Goal: Information Seeking & Learning: Check status

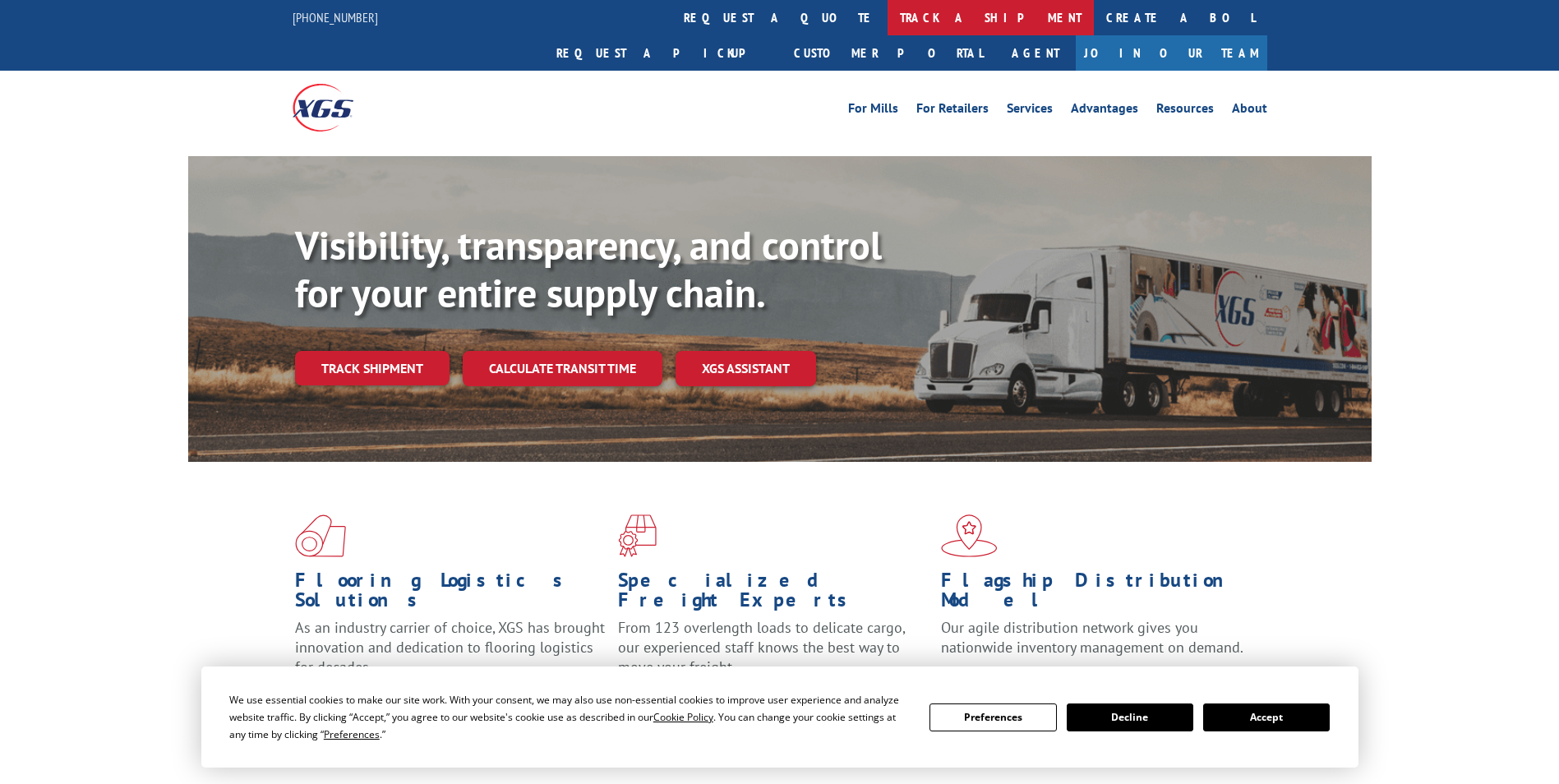
click at [888, 26] on link "track a shipment" at bounding box center [991, 18] width 207 height 36
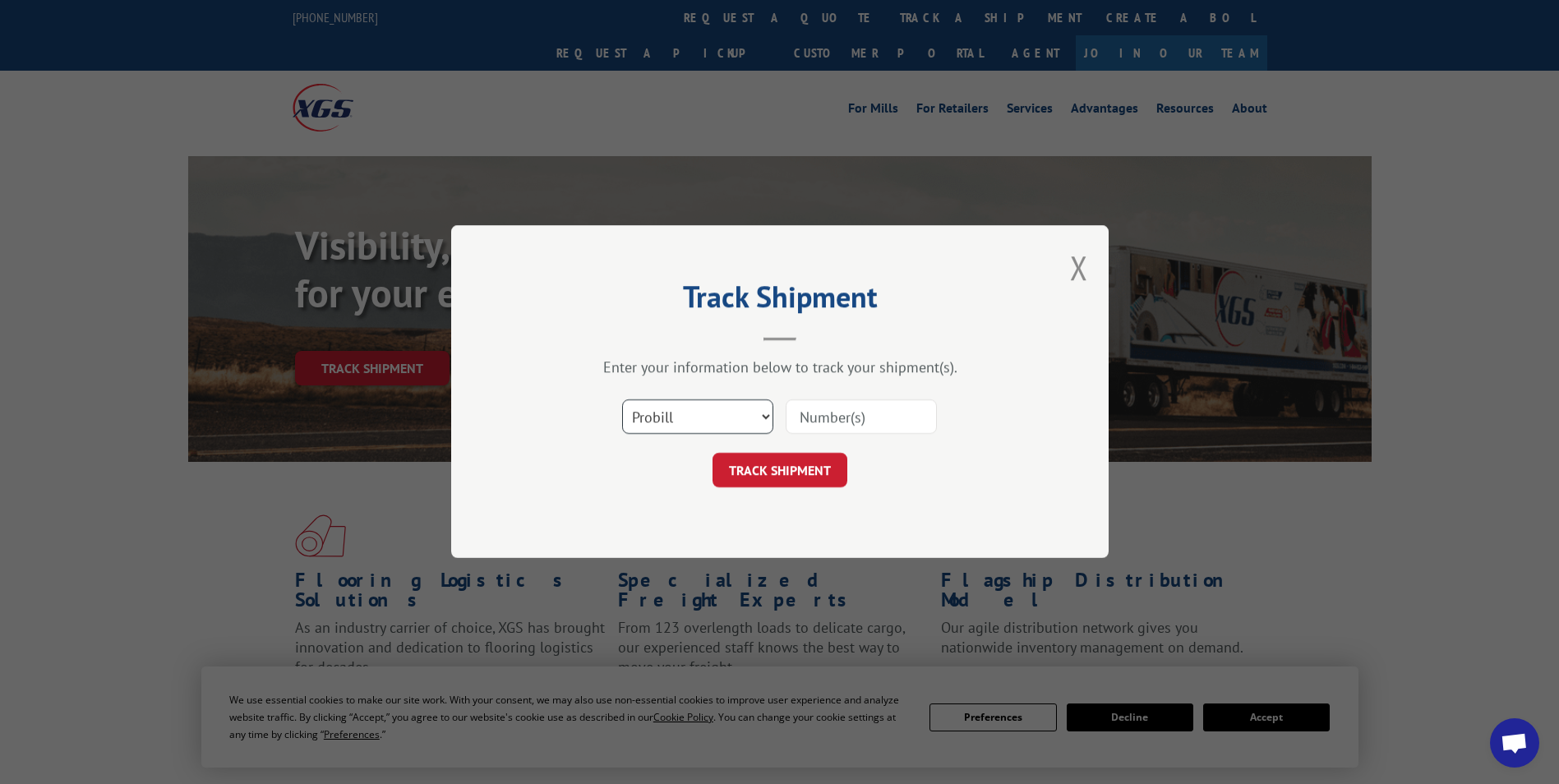
click at [764, 414] on select "Select category... Probill BOL PO" at bounding box center [698, 417] width 151 height 35
select select "po"
click at [622, 400] on select "Select category... Probill BOL PO" at bounding box center [698, 417] width 151 height 35
click at [844, 422] on input at bounding box center [862, 417] width 151 height 35
paste input "17562950"
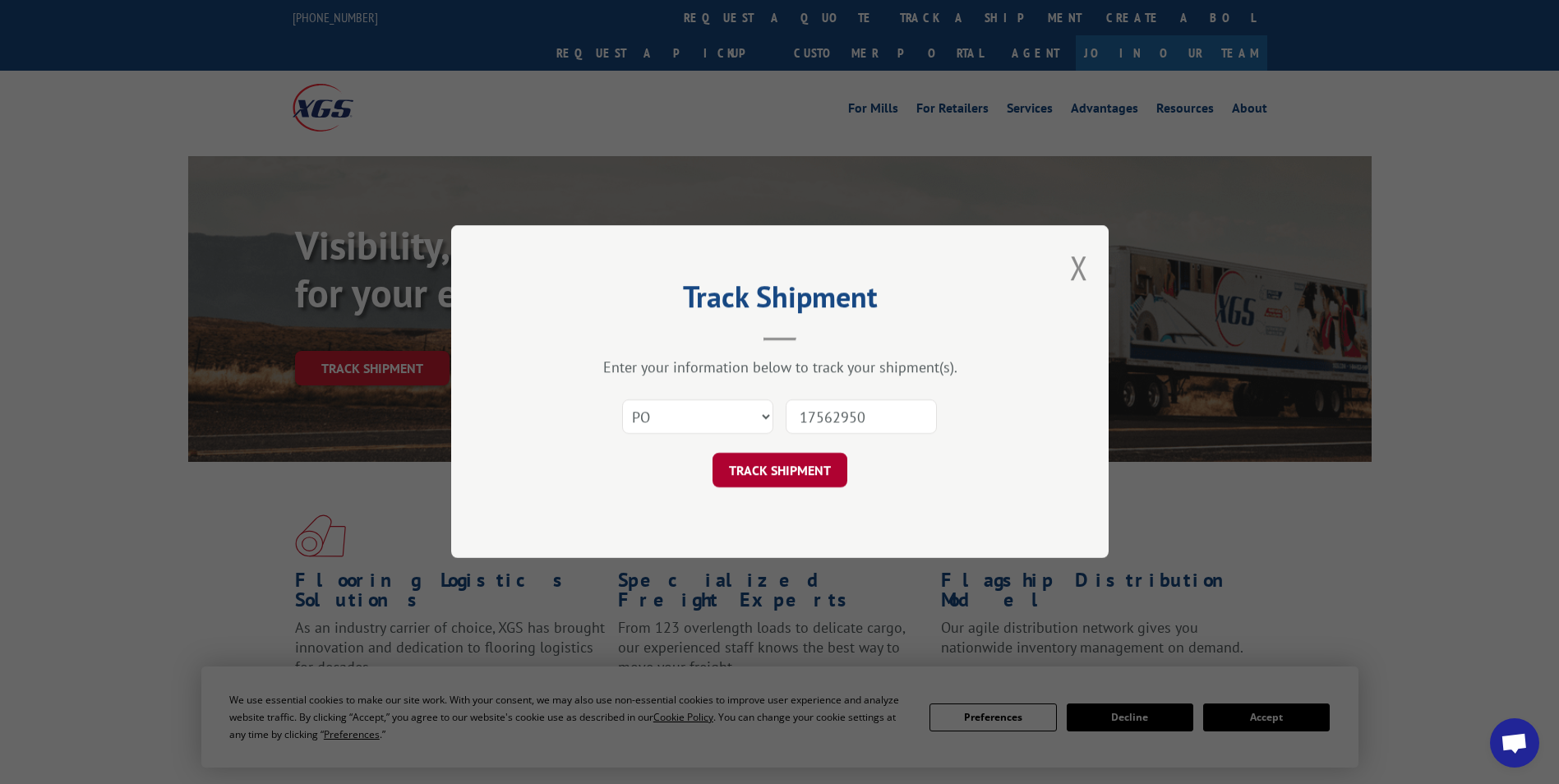
type input "17562950"
click at [805, 468] on button "TRACK SHIPMENT" at bounding box center [780, 470] width 135 height 35
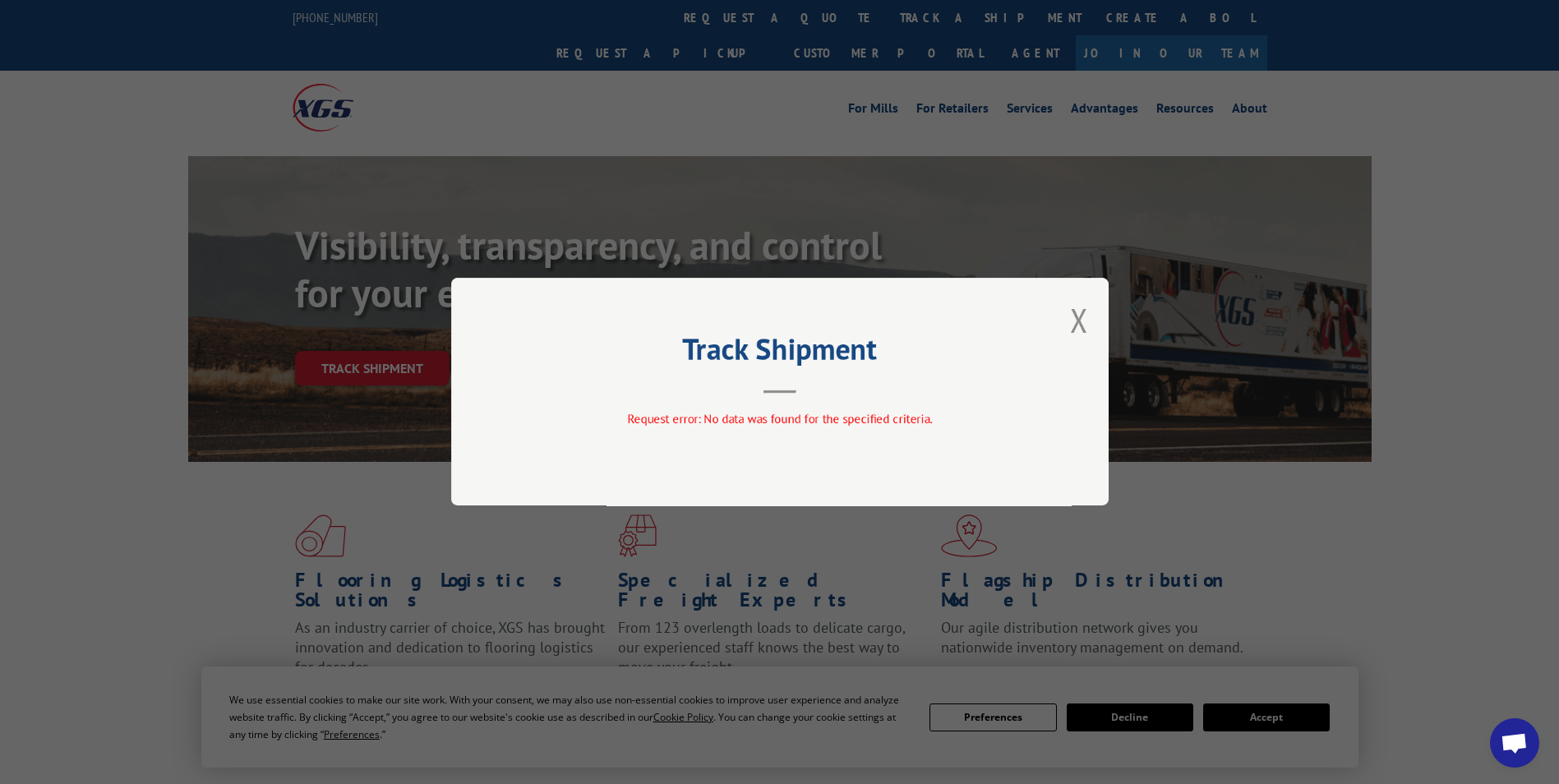
click at [1069, 313] on div "Track Shipment Request error: No data was found for the specified criteria." at bounding box center [780, 392] width 657 height 228
click at [1067, 317] on div "Track Shipment Request error: No data was found for the specified criteria." at bounding box center [780, 392] width 657 height 228
drag, startPoint x: 1077, startPoint y: 321, endPoint x: 874, endPoint y: 199, distance: 236.8
click at [1076, 321] on button "Close modal" at bounding box center [1079, 320] width 18 height 44
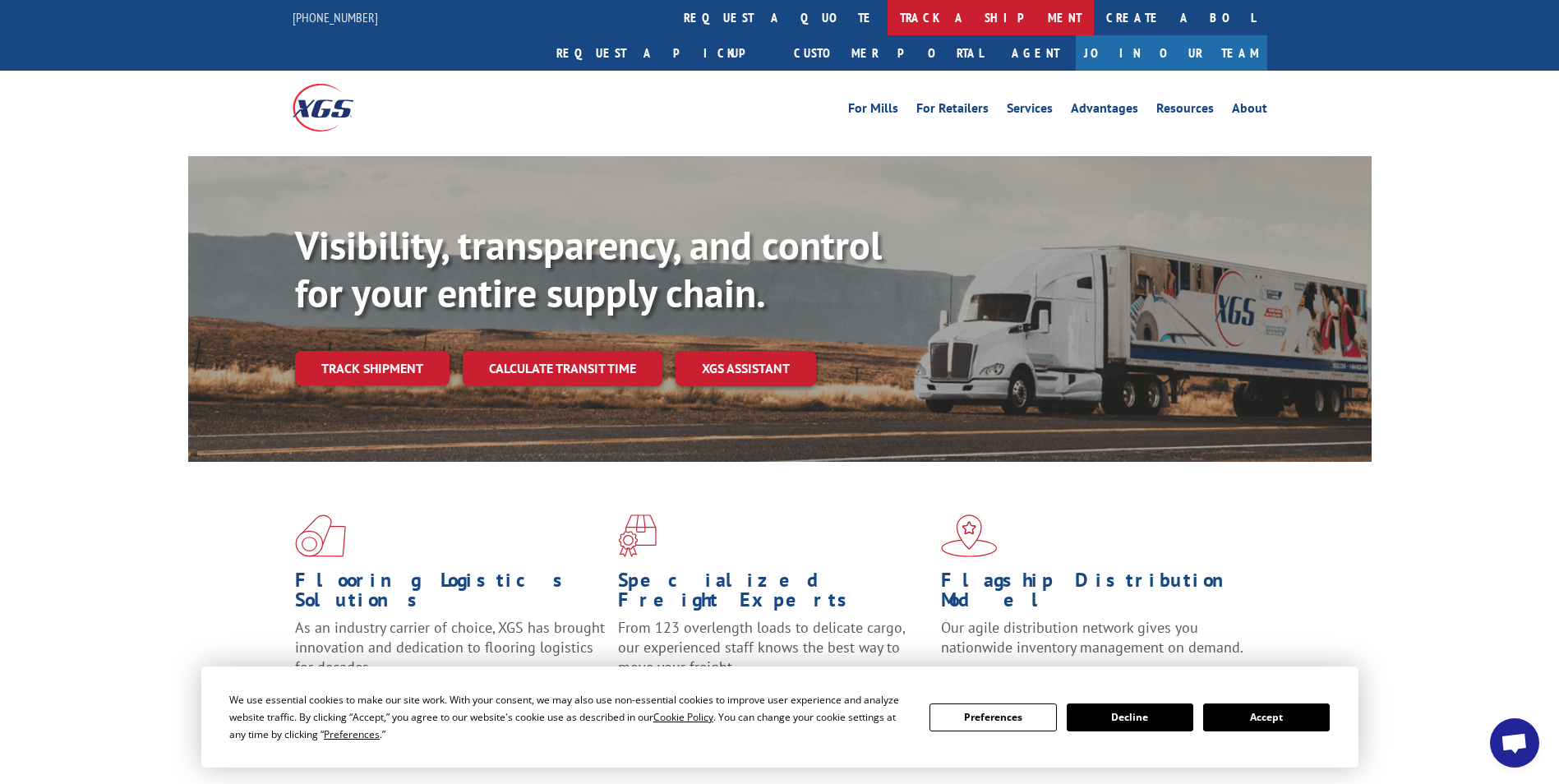
click at [888, 19] on link "track a shipment" at bounding box center [991, 18] width 207 height 36
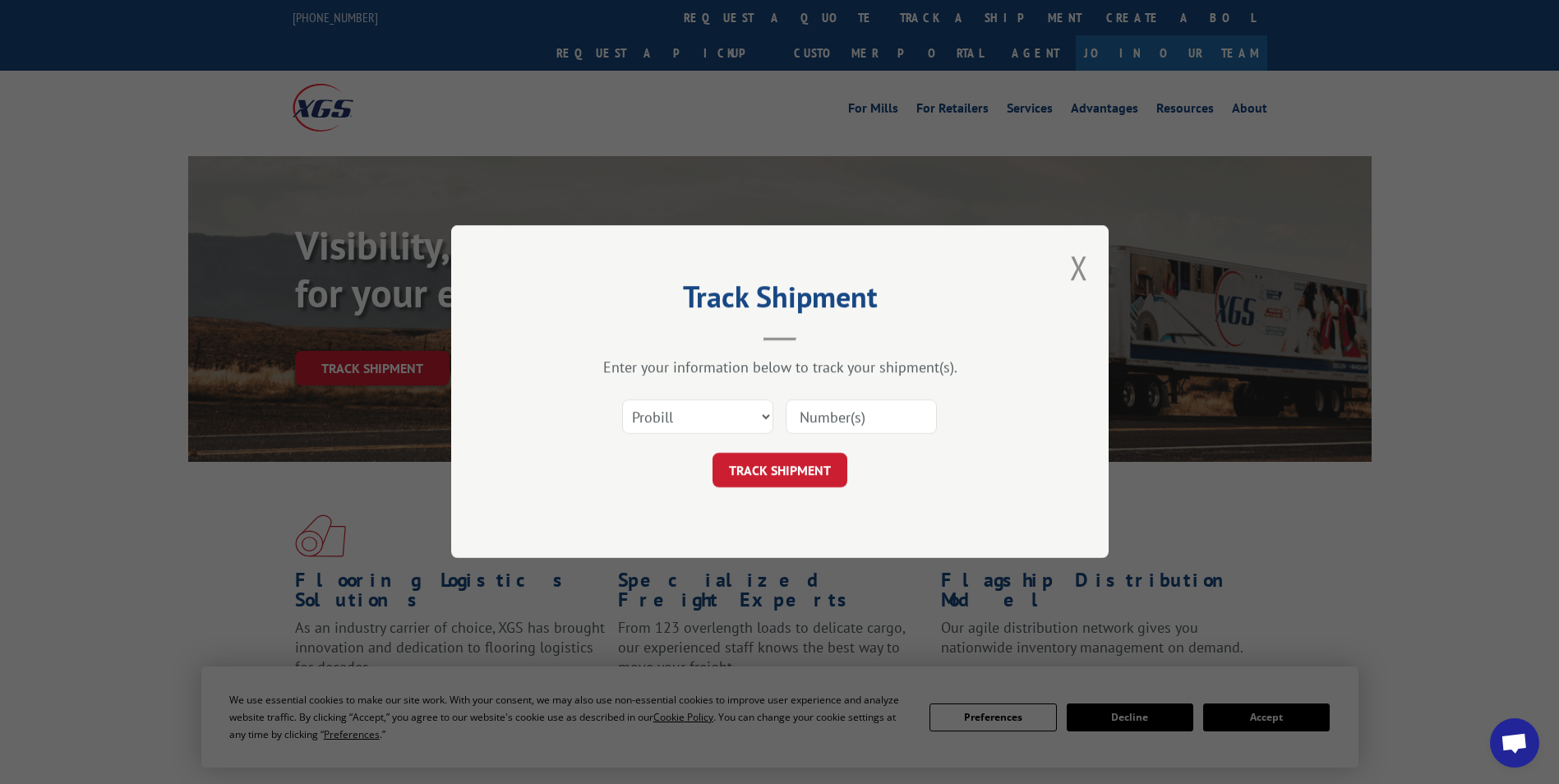
click at [840, 417] on input at bounding box center [862, 417] width 151 height 35
type input "17562950"
click at [779, 473] on button "TRACK SHIPMENT" at bounding box center [780, 470] width 135 height 35
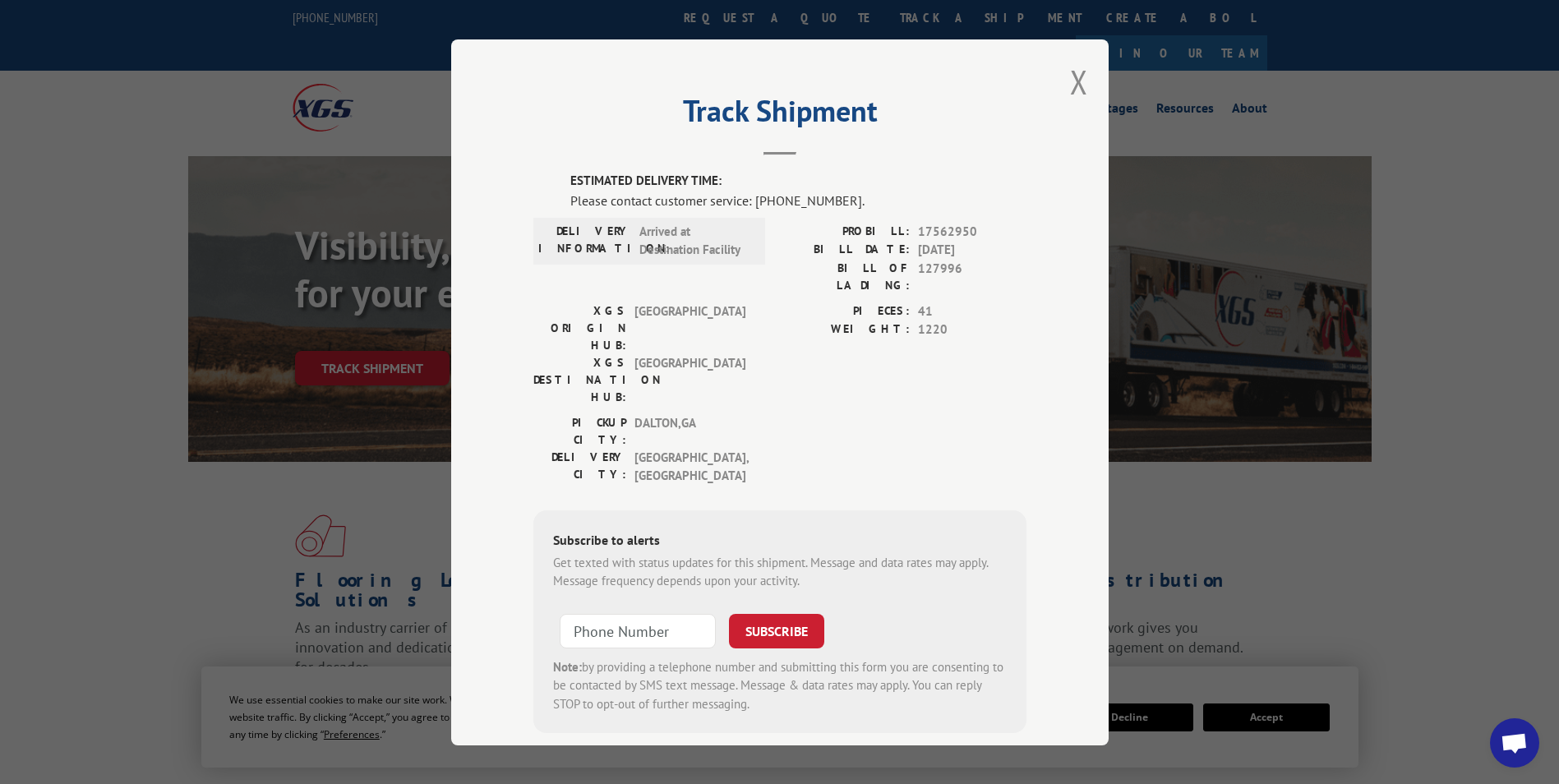
click at [945, 225] on span "17562950" at bounding box center [972, 231] width 108 height 19
copy span "17562950"
click at [925, 267] on span "127996" at bounding box center [972, 276] width 108 height 35
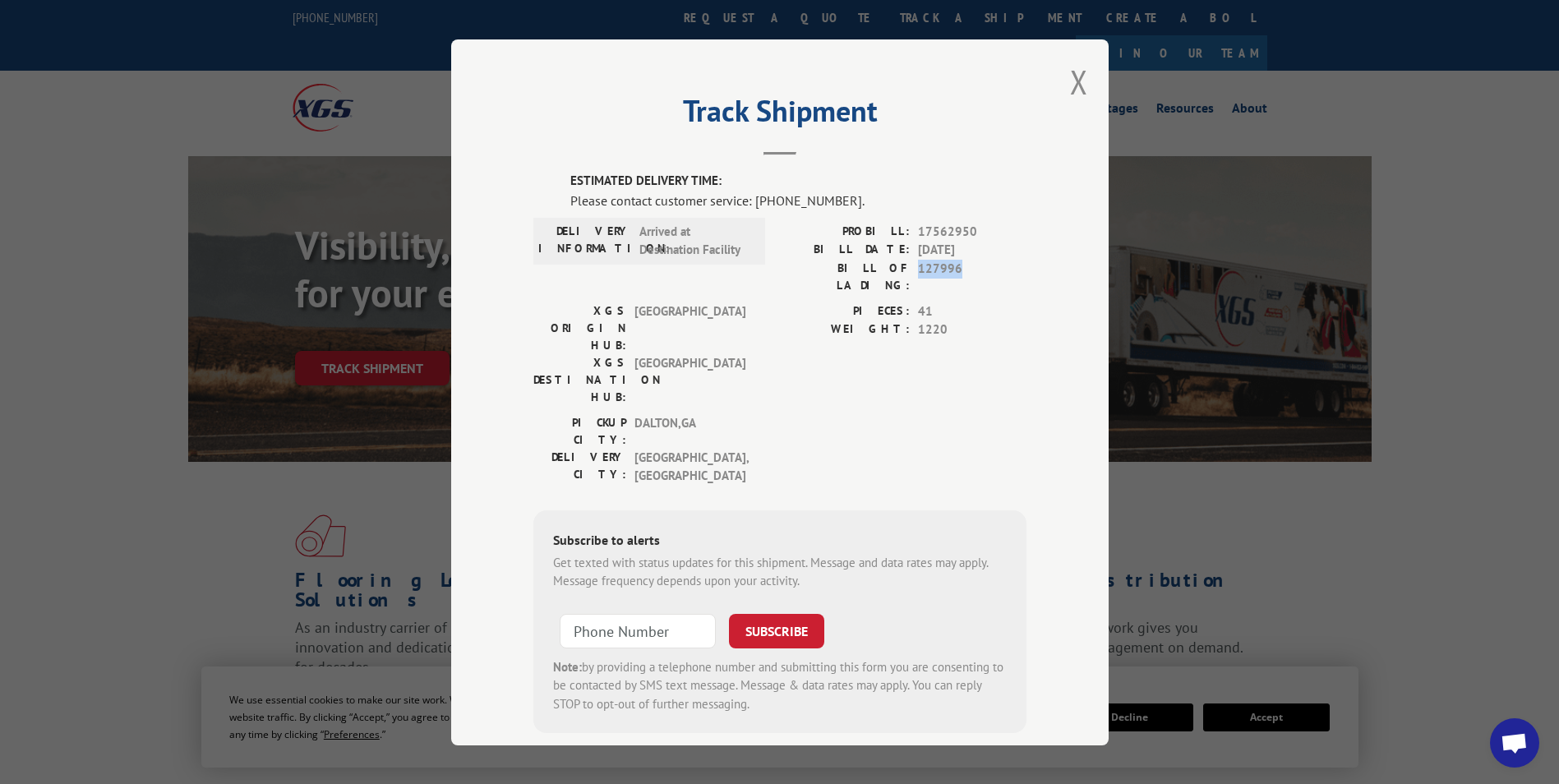
copy span "127996"
click at [945, 100] on h2 "Track Shipment" at bounding box center [780, 114] width 493 height 31
